Goal: Communication & Community: Answer question/provide support

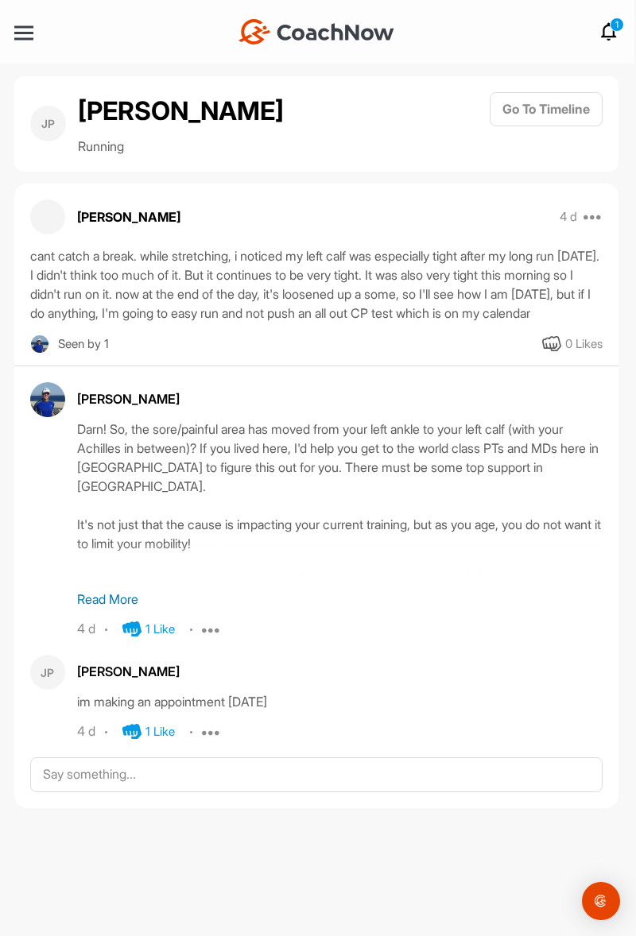
click at [615, 32] on icon at bounding box center [608, 31] width 19 height 19
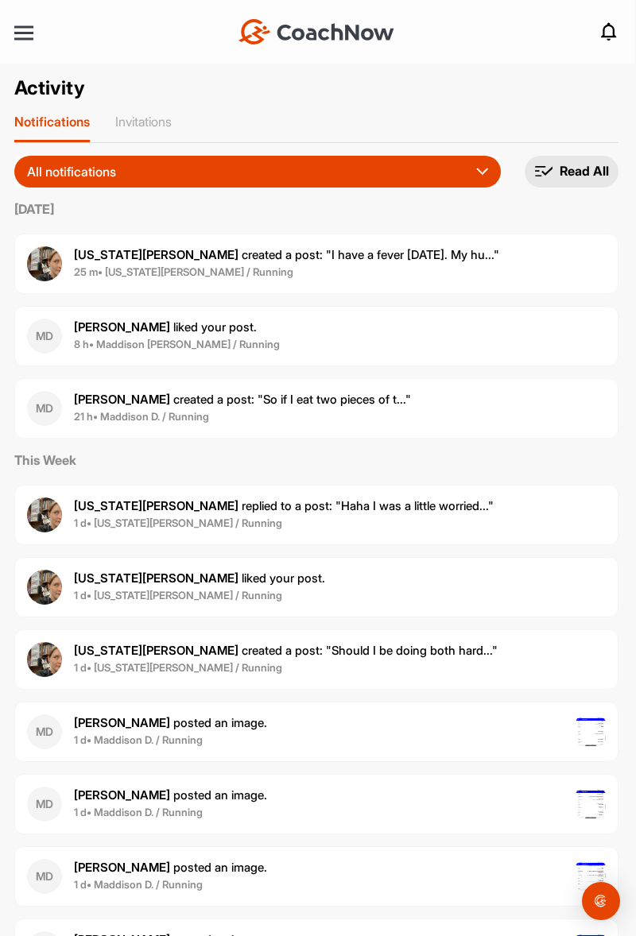
click at [251, 262] on p "[US_STATE][PERSON_NAME] created a post : "I have a fever [DATE]. My hu..."" at bounding box center [286, 255] width 425 height 18
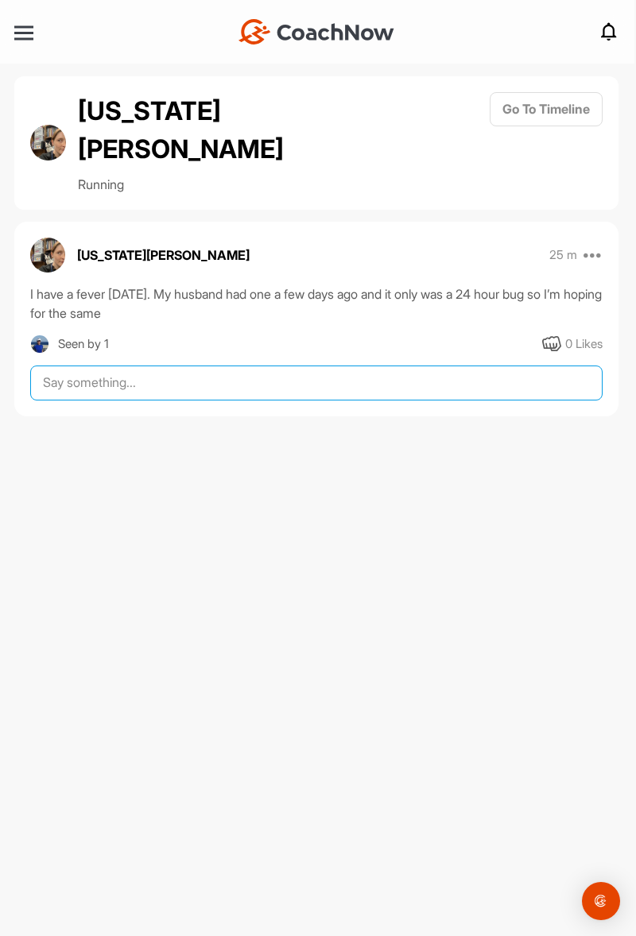
click at [146, 365] on textarea at bounding box center [316, 382] width 572 height 35
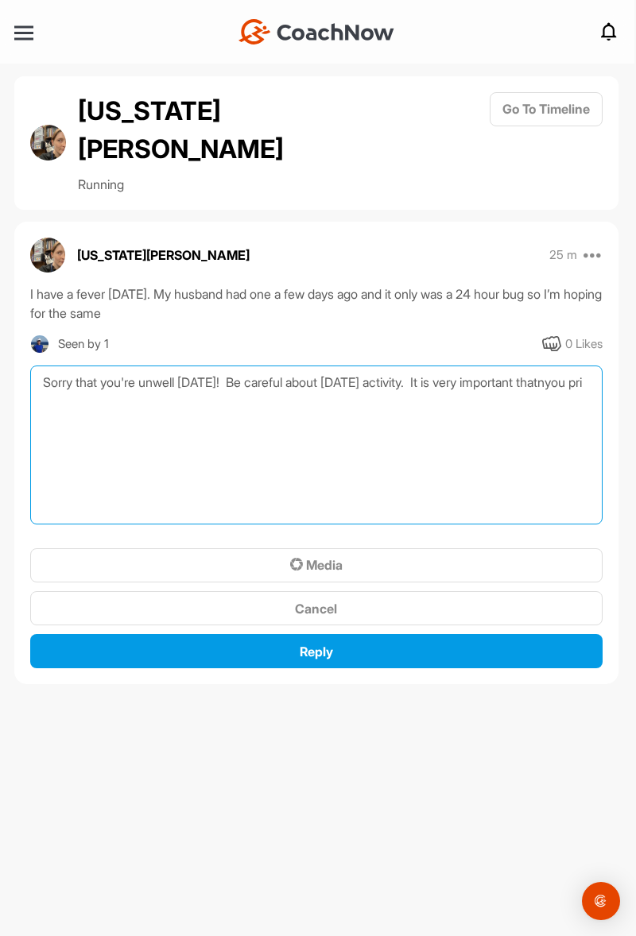
click at [65, 366] on textarea "Sorry that you're unwell [DATE]! Be careful about [DATE] activity. It is very i…" at bounding box center [316, 444] width 572 height 159
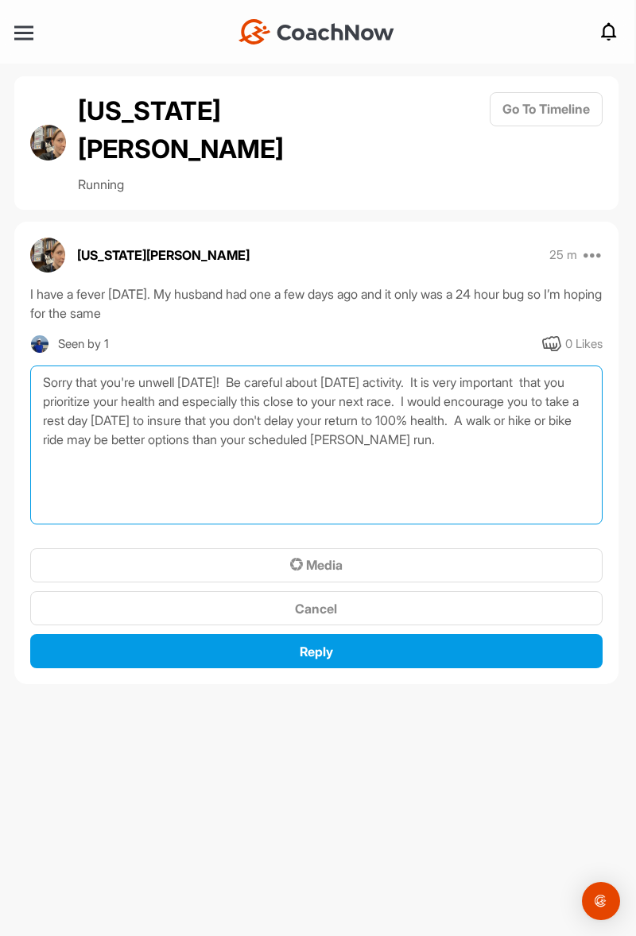
click at [240, 410] on textarea "Sorry that you're unwell [DATE]! Be careful about [DATE] activity. It is very i…" at bounding box center [316, 444] width 572 height 159
click at [136, 407] on textarea "Sorry that you're unwell [DATE]! Be careful about [DATE] activity. It is very i…" at bounding box center [316, 444] width 572 height 159
click at [59, 421] on textarea "Sorry that you're unwell [DATE]! Be careful about [DATE] activity. It is very i…" at bounding box center [316, 444] width 572 height 159
click at [499, 369] on textarea "Sorry that you're unwell [DATE]! Be careful about [DATE] activity. It is very i…" at bounding box center [316, 444] width 572 height 159
click at [480, 365] on textarea "Sorry that you're unwell [DATE]! Be careful about [DATE] activity. It is very i…" at bounding box center [316, 444] width 572 height 159
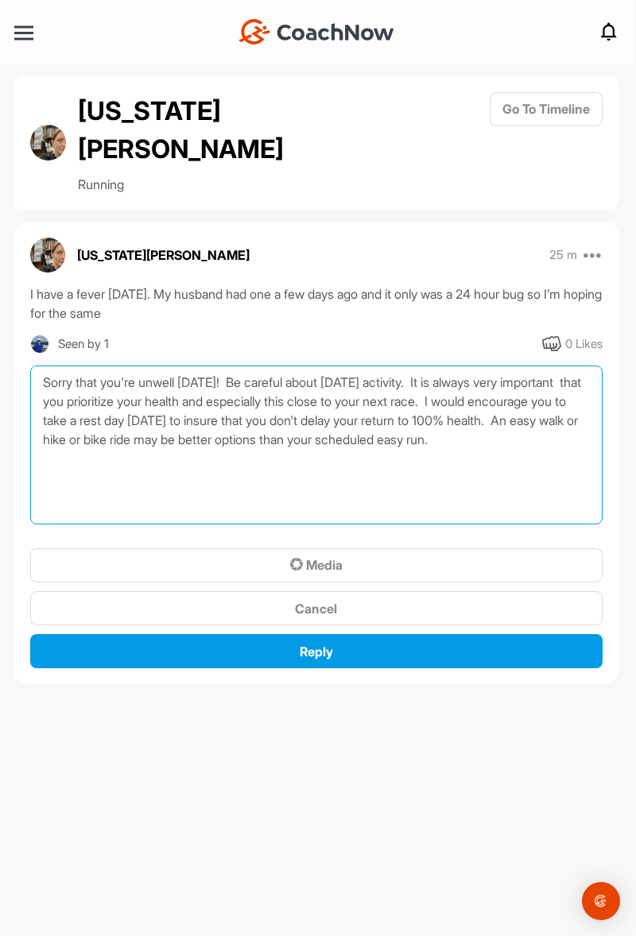
click at [124, 420] on textarea "Sorry that you're unwell [DATE]! Be careful about [DATE] activity. It is always…" at bounding box center [316, 444] width 572 height 159
click at [322, 402] on textarea "Sorry that you're unwell [DATE]! Be careful about [DATE] activity. It is always…" at bounding box center [316, 444] width 572 height 159
click at [474, 428] on textarea "Sorry that you're unwell [DATE]! Be careful about [DATE] activity. It is always…" at bounding box center [316, 444] width 572 height 159
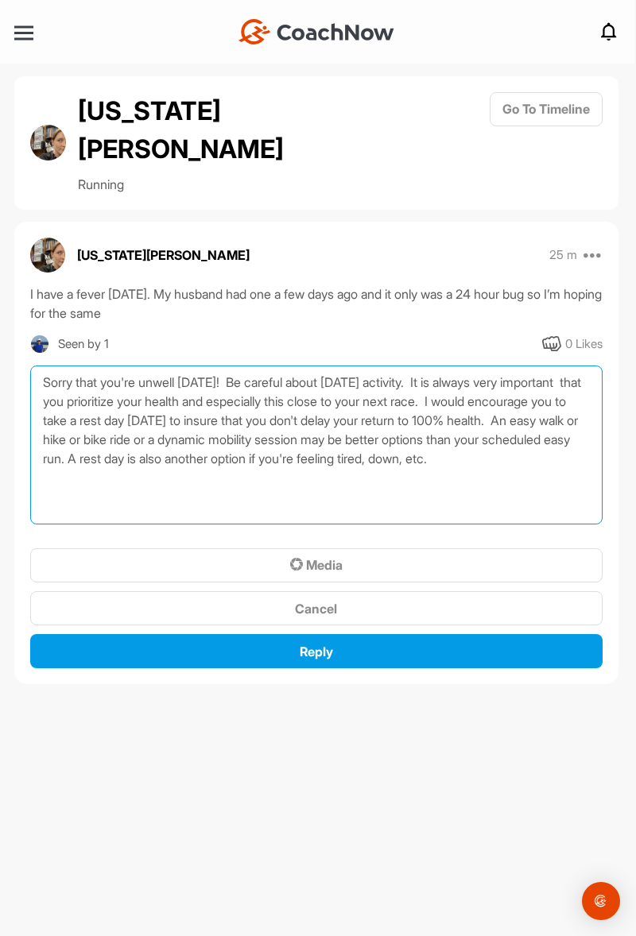
type textarea "Sorry that you're unwell [DATE]! Be careful about [DATE] activity. It is always…"
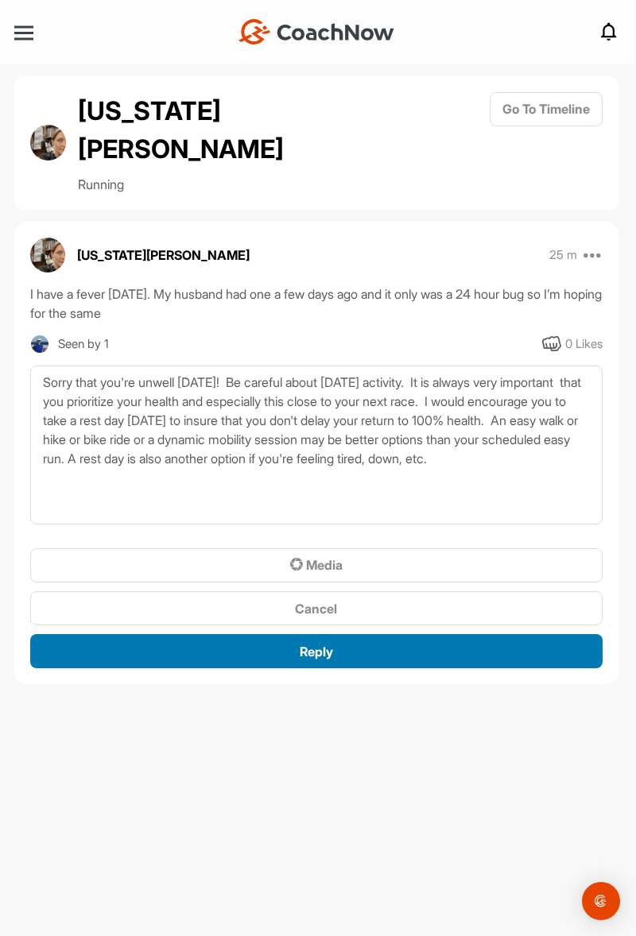
click at [332, 644] on span "Reply" at bounding box center [316, 652] width 33 height 16
